Goal: Communication & Community: Answer question/provide support

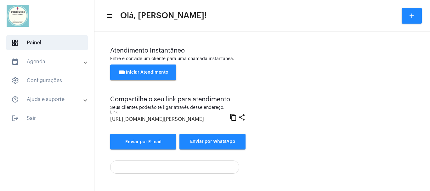
click at [149, 72] on span "videocam Iniciar Atendimento" at bounding box center [143, 72] width 50 height 4
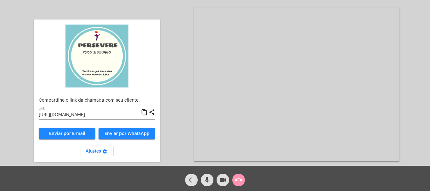
click at [145, 113] on mat-icon "content_copy" at bounding box center [144, 113] width 7 height 8
click at [144, 111] on mat-icon "content_copy" at bounding box center [144, 113] width 7 height 8
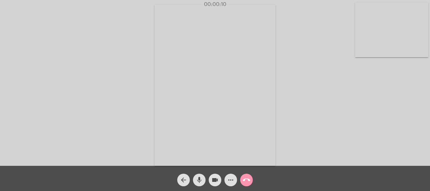
click at [331, 134] on div "Acessando Câmera e Microfone..." at bounding box center [215, 85] width 429 height 166
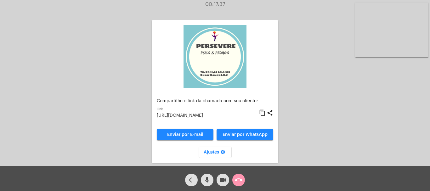
click at [239, 177] on mat-icon "call_end" at bounding box center [239, 180] width 8 height 8
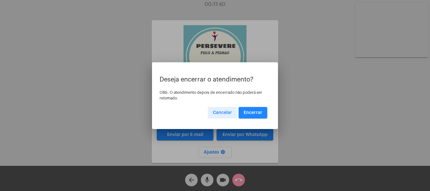
click at [252, 110] on span "Encerrar" at bounding box center [253, 112] width 19 height 4
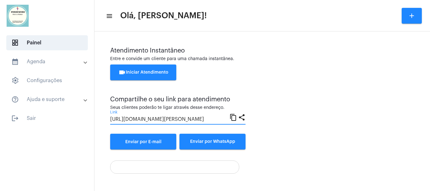
click at [177, 121] on input "[URL][DOMAIN_NAME][PERSON_NAME]" at bounding box center [169, 119] width 119 height 6
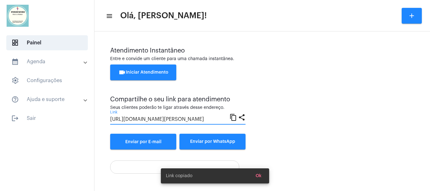
click at [145, 70] on button "videocam Iniciar Atendimento" at bounding box center [143, 73] width 66 height 16
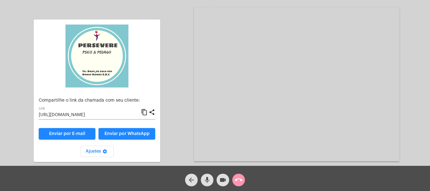
click at [144, 113] on mat-icon "content_copy" at bounding box center [144, 113] width 7 height 8
paste input
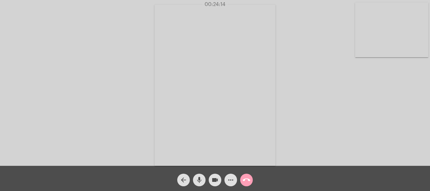
click at [244, 178] on mat-icon "call_end" at bounding box center [247, 180] width 8 height 8
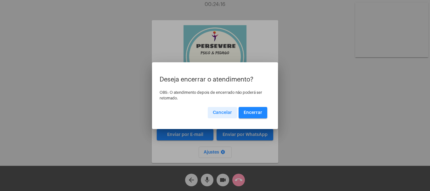
click at [252, 111] on span "Encerrar" at bounding box center [253, 112] width 19 height 4
